Goal: Communication & Community: Answer question/provide support

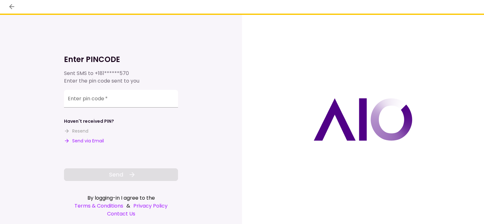
click at [86, 141] on button "Send via Email" at bounding box center [84, 141] width 40 height 7
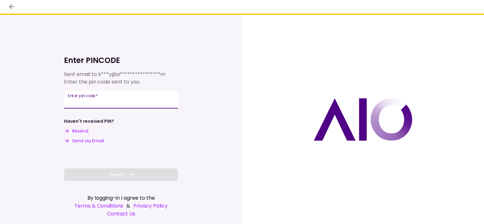
click at [109, 100] on input "Enter pin code   *" at bounding box center [121, 100] width 114 height 18
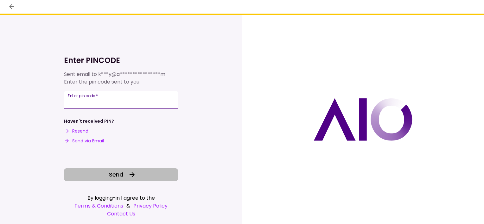
type input "******"
click at [122, 169] on button "Send" at bounding box center [121, 175] width 114 height 13
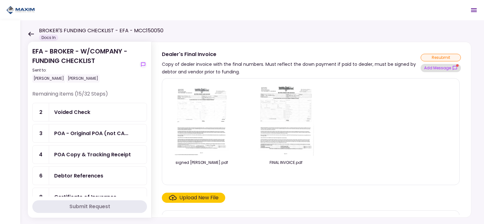
click at [443, 66] on button "Add Message" at bounding box center [441, 68] width 40 height 8
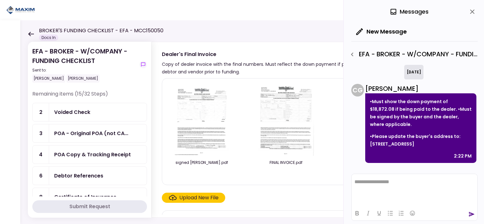
scroll to position [965, 0]
